Goal: Transaction & Acquisition: Purchase product/service

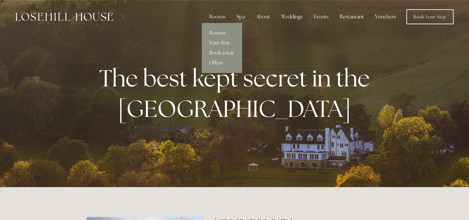
click at [216, 63] on link "Offers" at bounding box center [222, 63] width 40 height 10
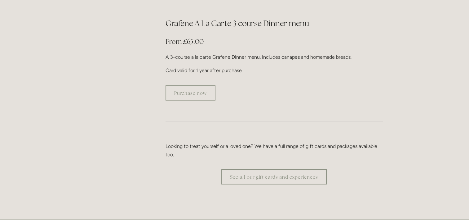
scroll to position [1209, 0]
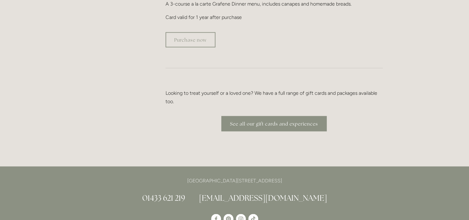
click at [260, 116] on link "See all our gift cards and experiences" at bounding box center [273, 123] width 105 height 15
